Goal: Find specific page/section: Find specific page/section

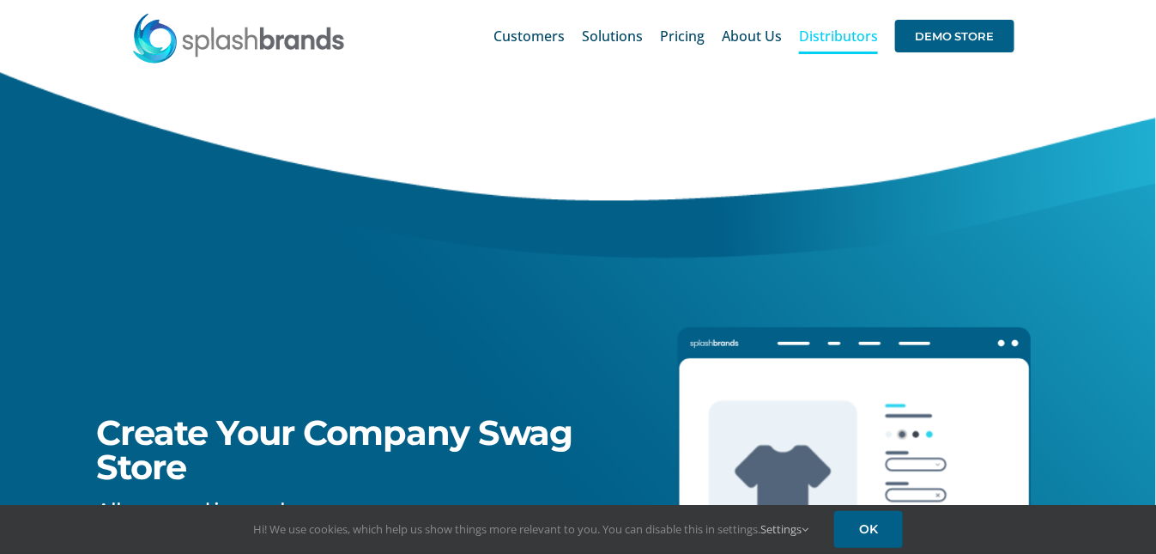
click at [838, 32] on span "Distributors" at bounding box center [838, 36] width 79 height 14
